Goal: Information Seeking & Learning: Learn about a topic

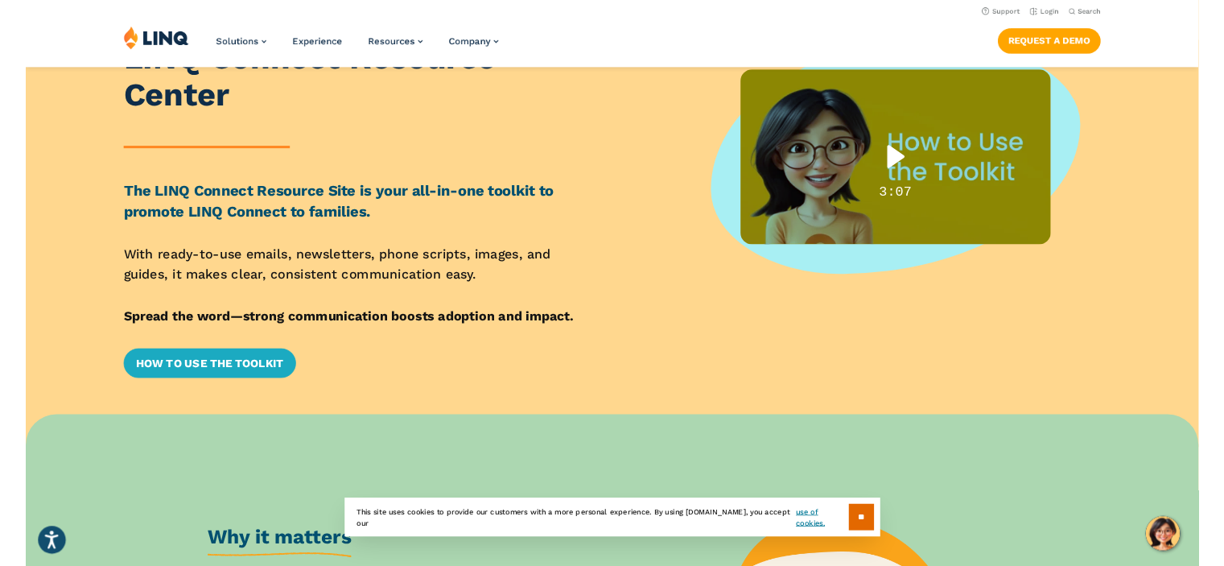
scroll to position [161, 0]
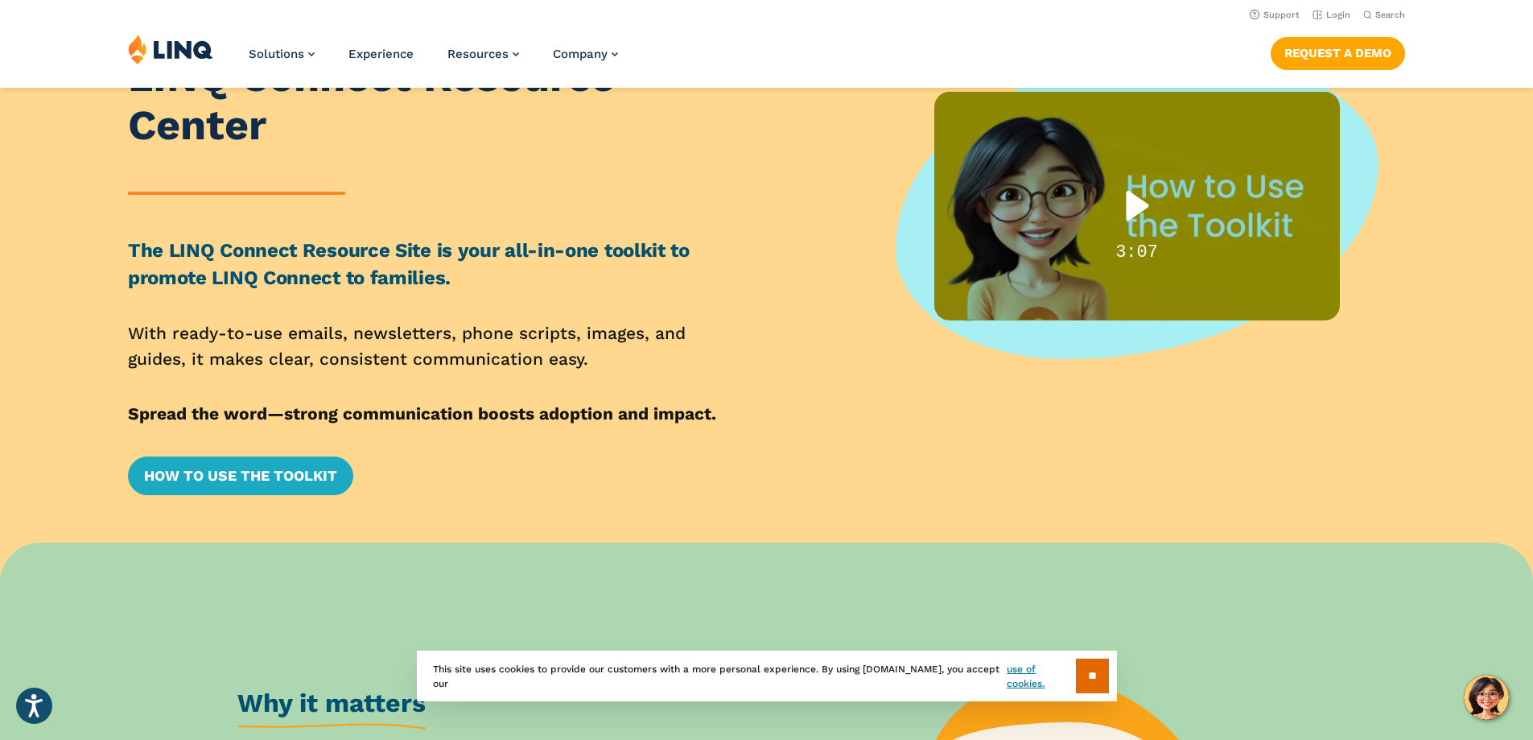
click at [1148, 190] on div "Play" at bounding box center [1137, 205] width 102 height 65
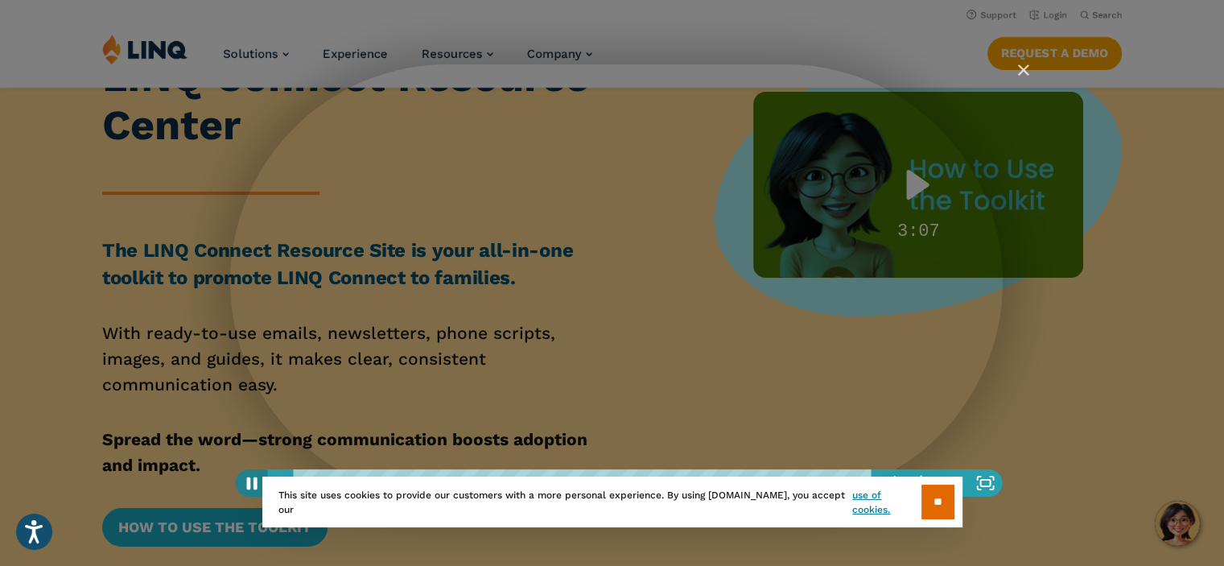
click at [258, 480] on icon "Pause" at bounding box center [251, 482] width 39 height 33
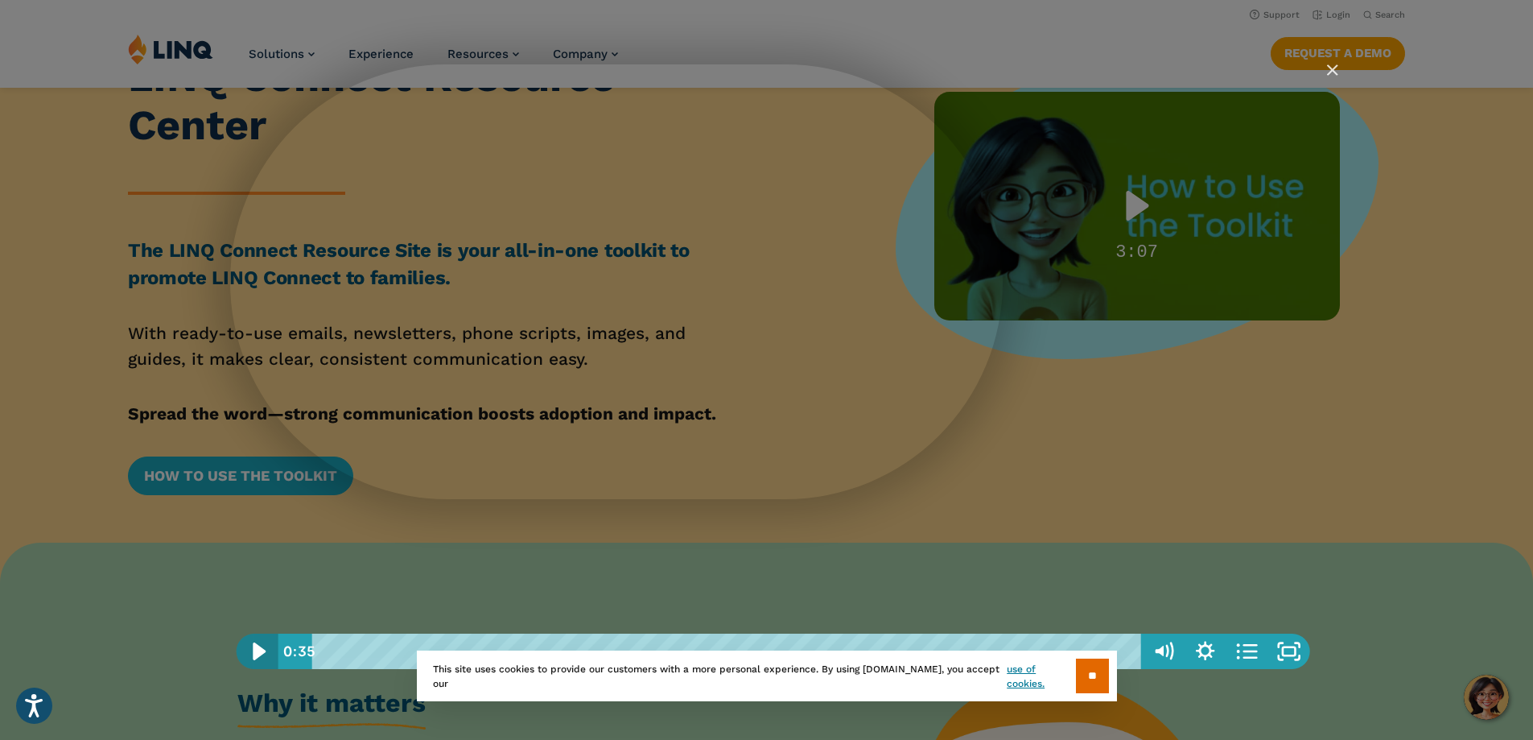
click at [253, 651] on icon "Play Video" at bounding box center [259, 651] width 50 height 43
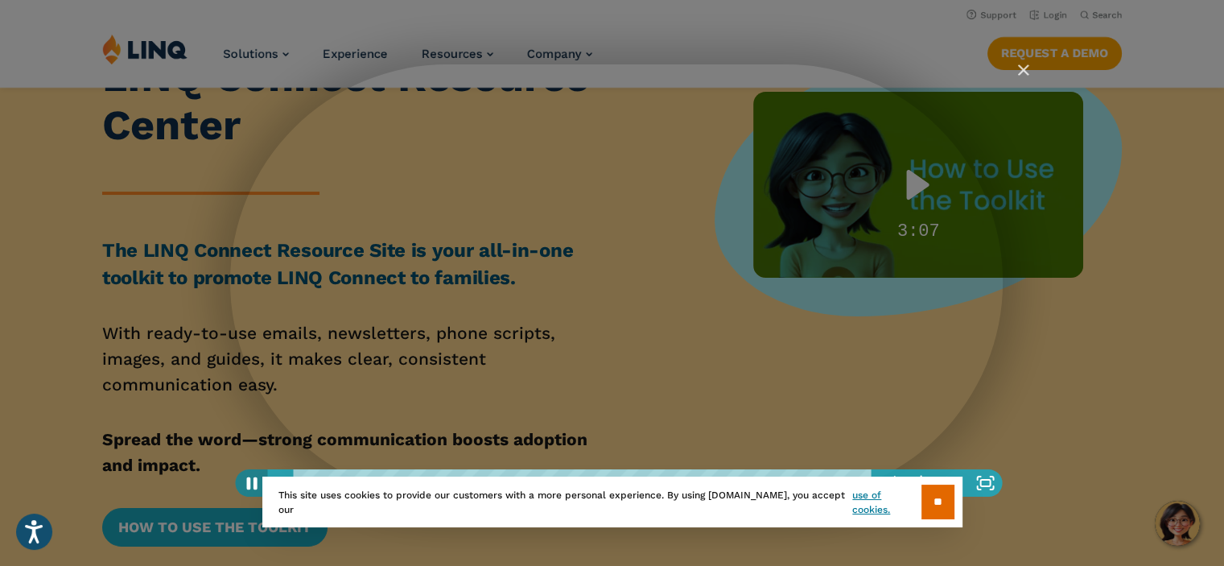
click at [249, 490] on icon "Pause" at bounding box center [251, 482] width 39 height 33
click at [243, 480] on icon "Play Video" at bounding box center [252, 482] width 39 height 33
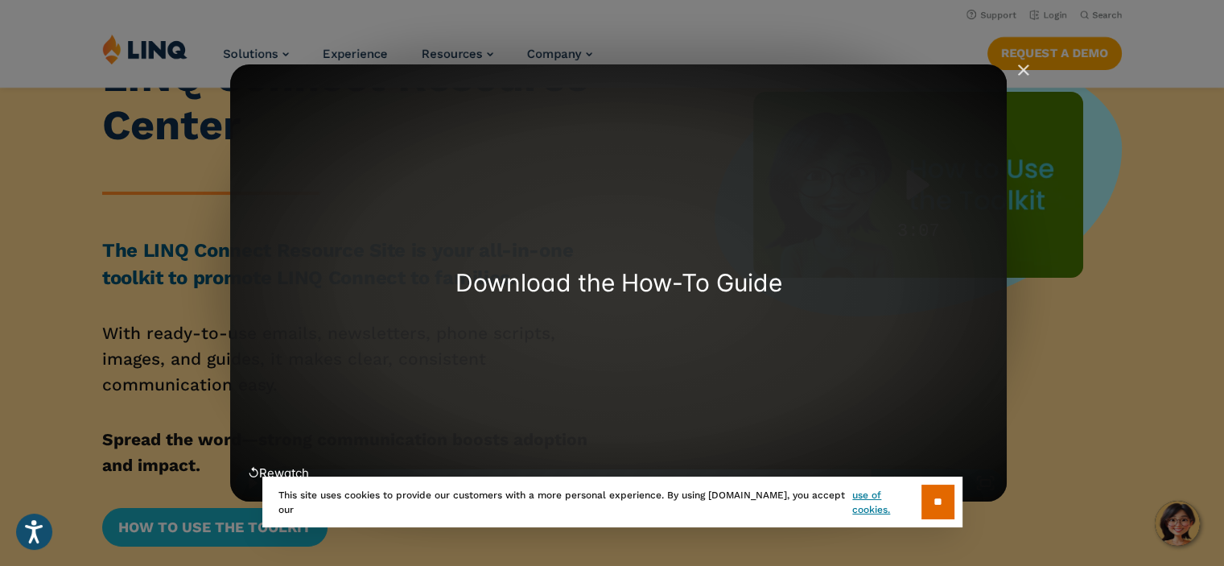
scroll to position [129, 0]
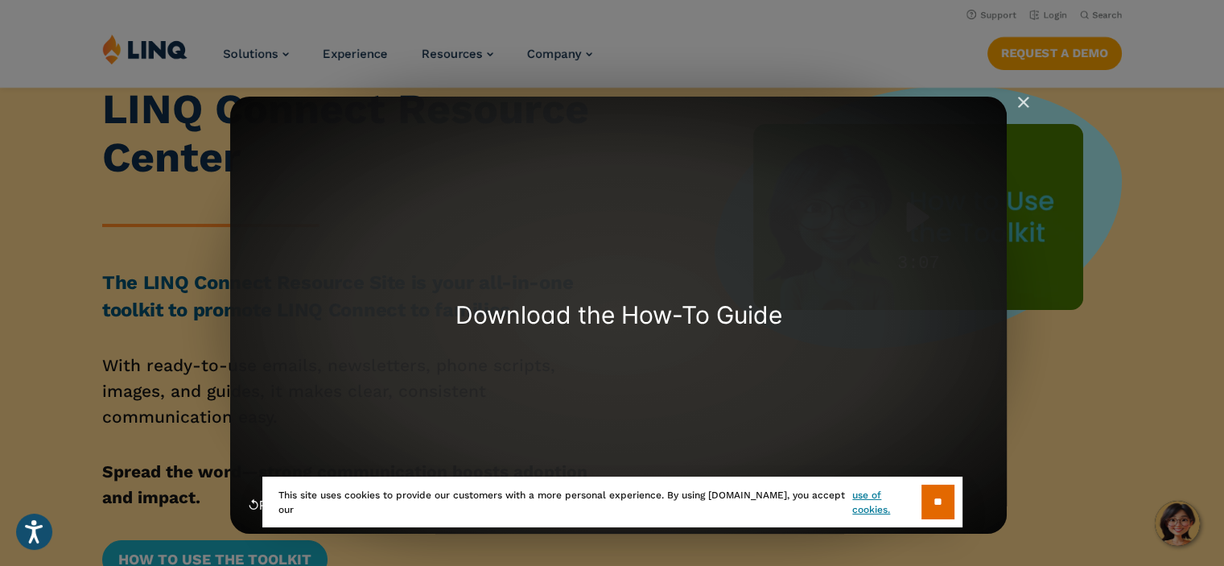
click at [249, 508] on section "** This site uses cookies to provide our customers with a more personal experie…" at bounding box center [612, 527] width 1198 height 51
click at [254, 501] on span "↺ Rewatch" at bounding box center [278, 504] width 61 height 15
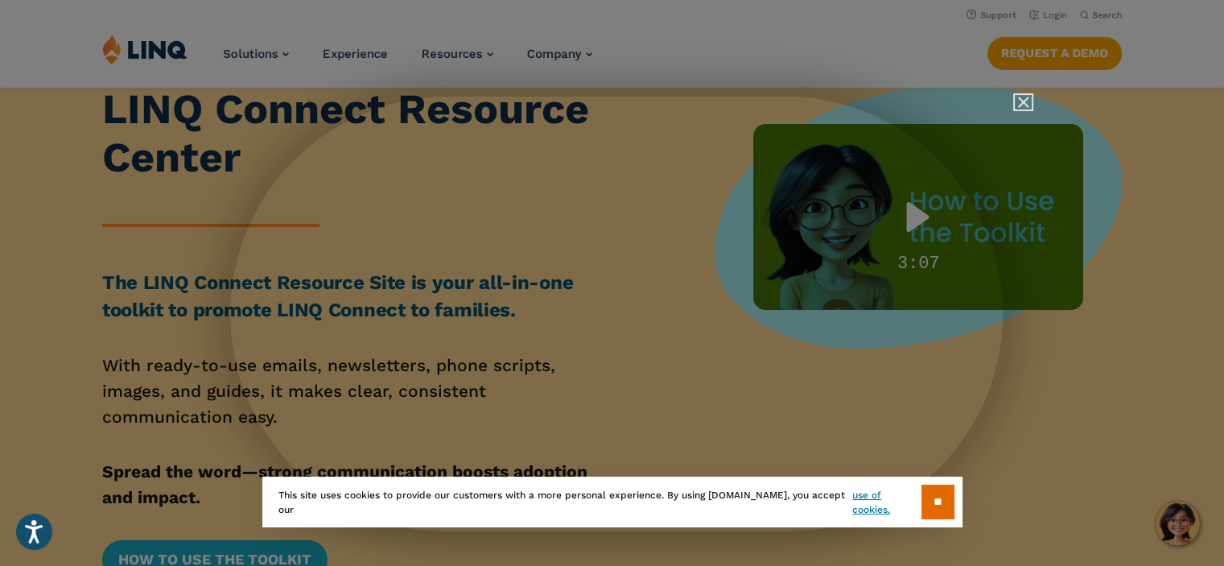
click at [1024, 105] on img "Close" at bounding box center [1016, 109] width 27 height 27
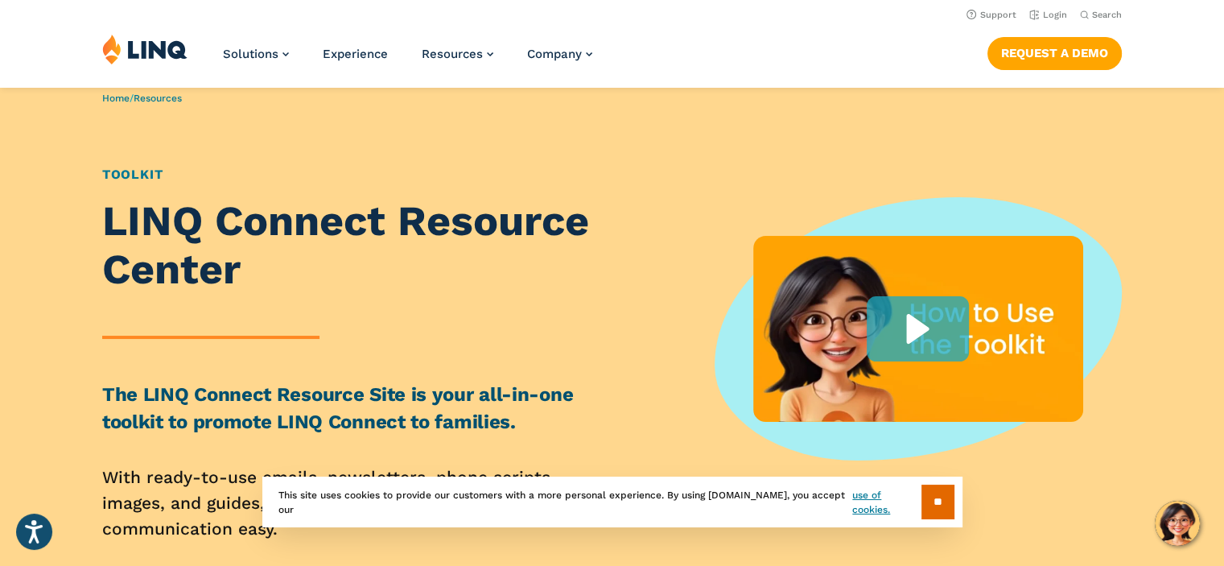
scroll to position [0, 0]
